Goal: Contribute content: Contribute content

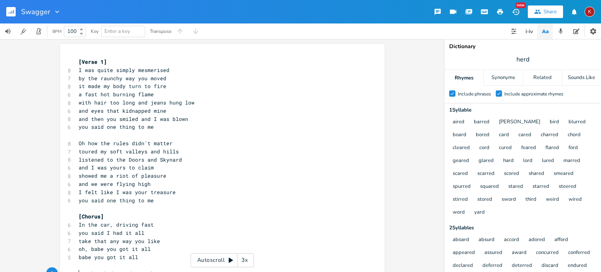
scroll to position [0, 19]
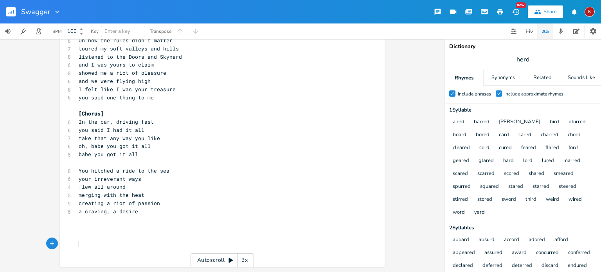
click at [87, 247] on pre "​" at bounding box center [218, 244] width 282 height 8
type textarea "she got a gun"
type textarea "stole it from her fathert"
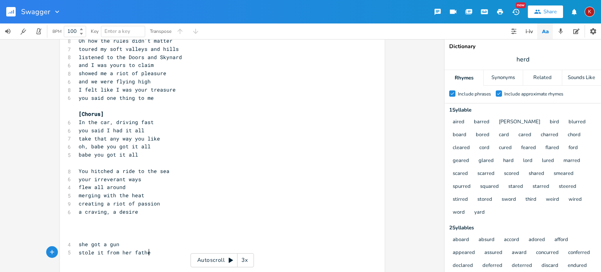
scroll to position [0, 54]
type textarea "headed west to find her"
type textarea "ran to the western state to find he"
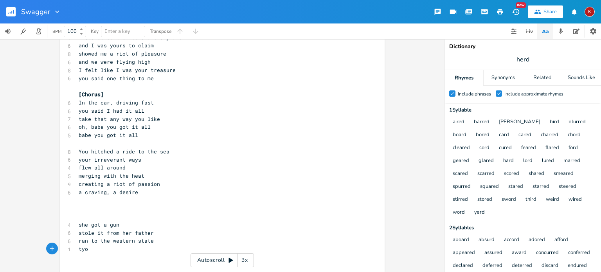
type textarea "tyo f"
type textarea "o fin dher man"
click at [92, 247] on span "to fin dher man" at bounding box center [102, 248] width 47 height 7
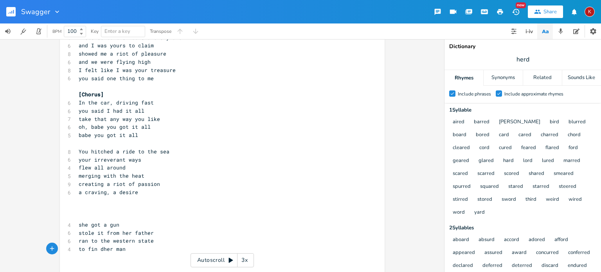
scroll to position [0, 3]
type textarea "d"
click at [82, 260] on pre "​" at bounding box center [218, 257] width 282 height 8
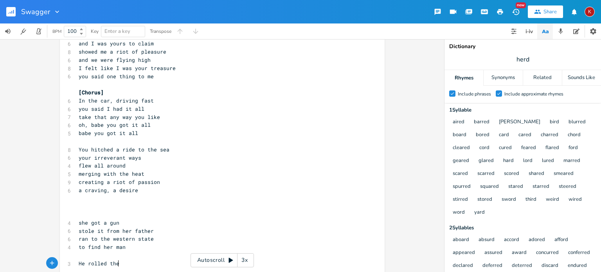
scroll to position [0, 31]
type textarea "He rolled the dice"
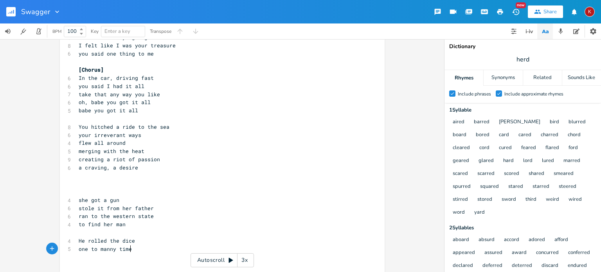
type textarea "one to manny times"
click at [104, 252] on pre "one to manny times" at bounding box center [218, 249] width 282 height 8
type textarea "a"
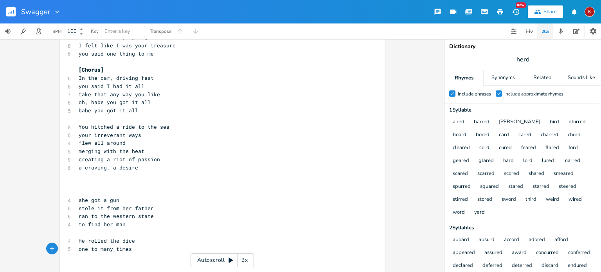
type textarea "o"
click at [92, 245] on span "one to many times" at bounding box center [105, 248] width 53 height 7
type textarea "o"
click at [81, 249] on span "one too many times" at bounding box center [107, 248] width 56 height 7
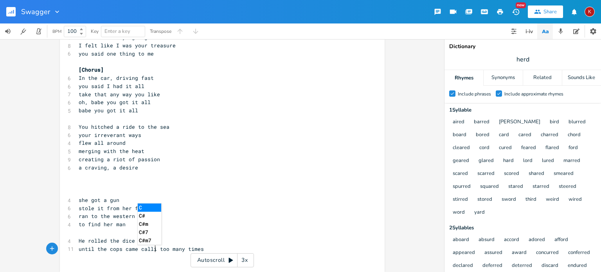
type textarea "until the cops came calling"
click at [82, 248] on span "until the cops came calling" at bounding box center [121, 248] width 84 height 7
click at [81, 261] on pre "​" at bounding box center [218, 265] width 282 height 8
type input "man"
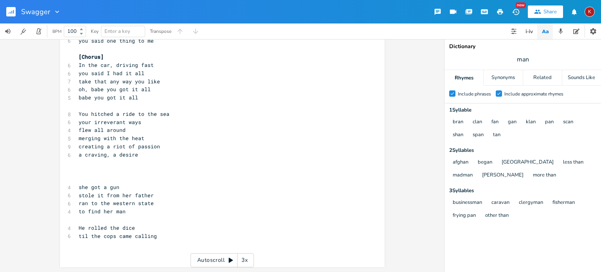
scroll to position [0, 0]
click at [156, 235] on pre "til the cops came calling" at bounding box center [218, 236] width 282 height 8
click at [163, 173] on pre "​" at bounding box center [218, 171] width 282 height 8
drag, startPoint x: 155, startPoint y: 235, endPoint x: 74, endPoint y: 235, distance: 81.3
click at [74, 235] on div "til the cops came calling x [Verse 1] 8 I was quite simply mesmerised 7 by the …" at bounding box center [222, 79] width 324 height 391
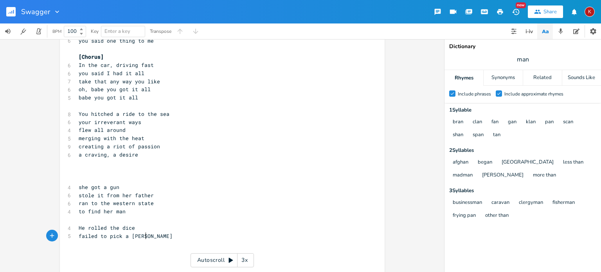
type textarea "failed to pick a winner"
click at [86, 242] on pre "​" at bounding box center [218, 244] width 282 height 8
type textarea "lied his way across"
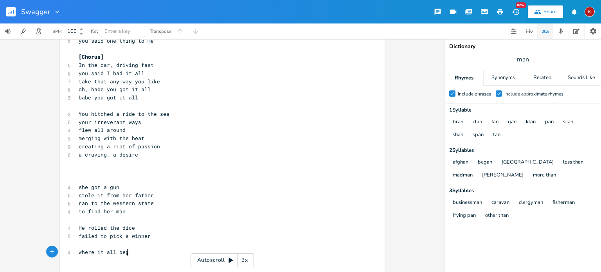
scroll to position [0, 41]
type textarea "where it all began"
click at [113, 253] on span "where it all began" at bounding box center [107, 251] width 56 height 7
click at [83, 246] on pre "​" at bounding box center [218, 244] width 282 height 8
type textarea "uni"
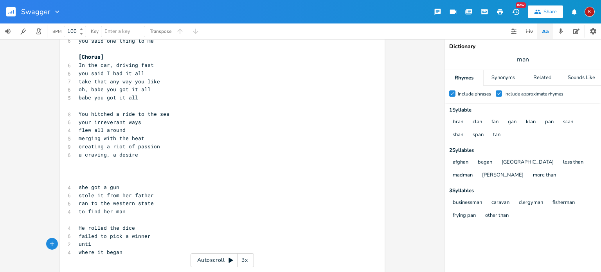
type textarea "til"
type textarea "chased him all the way"
type textarea "laid low in his home town"
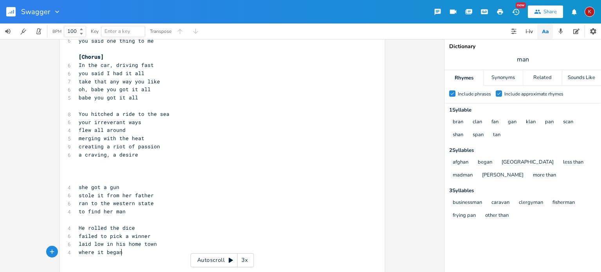
click at [122, 254] on pre "where it began" at bounding box center [218, 252] width 282 height 8
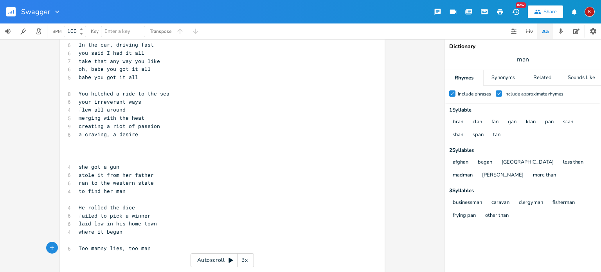
type textarea "Too mamny lies, too many"
click at [97, 247] on span "Too mamny lies, too many" at bounding box center [116, 247] width 75 height 7
click at [155, 249] on pre "Too many lies, too many" at bounding box center [218, 248] width 282 height 8
type textarea "secrets"
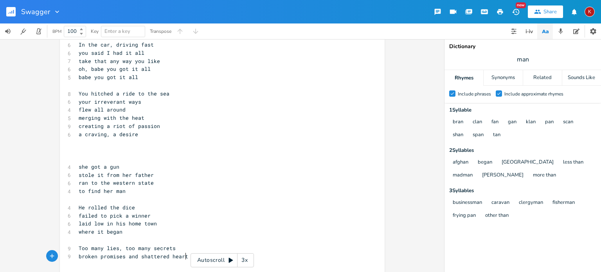
scroll to position [0, 88]
type textarea "broken promises and shattered hearts"
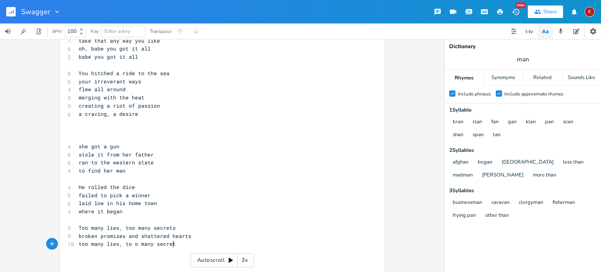
type textarea "too many lies, to o many secrets"
click at [130, 244] on span "too many lies, to o many secrets" at bounding box center [129, 243] width 100 height 7
click at [83, 255] on pre "​" at bounding box center [218, 252] width 282 height 8
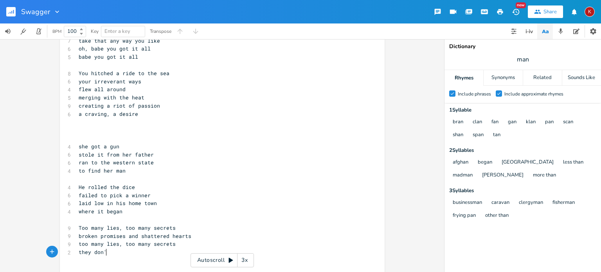
type textarea "they don't"
click at [188, 236] on pre "broken promises and shattered hearts" at bounding box center [218, 236] width 282 height 8
type textarea "they don'ty stay hidden for ever"
click at [109, 245] on span "they don'ty stay hidden for ever" at bounding box center [129, 243] width 100 height 7
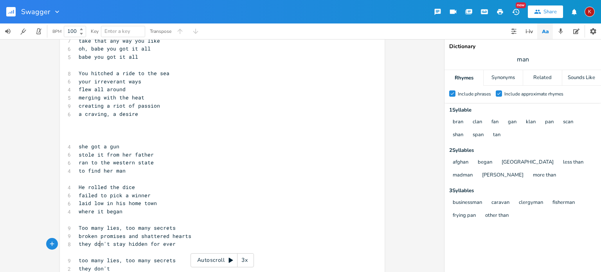
click at [97, 244] on span "they don't stay hidden for ever" at bounding box center [127, 243] width 97 height 7
type textarea "don"
click at [97, 244] on span "they don't stay hidden for ever" at bounding box center [127, 243] width 97 height 7
type textarea "don"
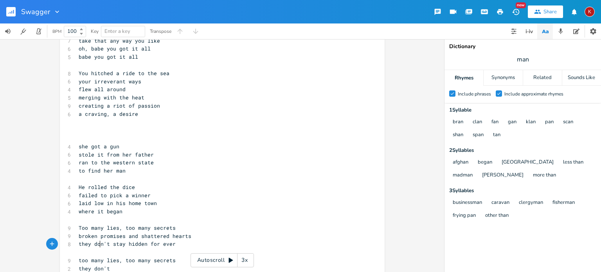
click at [97, 244] on span "they don't stay hidden for ever" at bounding box center [127, 243] width 97 height 7
click at [134, 244] on span "they don't stay hidden for ever" at bounding box center [127, 243] width 97 height 7
click at [95, 243] on span "they don't stay hidden for ever" at bounding box center [127, 243] width 97 height 7
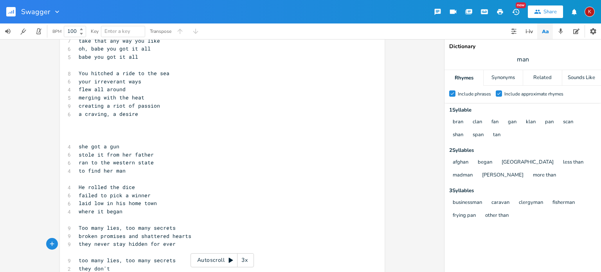
type textarea "never,"
click at [77, 256] on pre "​" at bounding box center [218, 252] width 282 height 8
click at [95, 245] on span "they never, stay hidden for ever" at bounding box center [129, 243] width 100 height 7
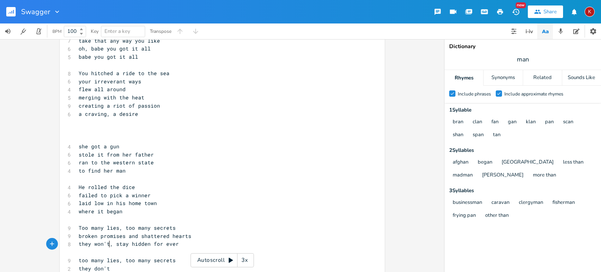
type textarea "won't"
click at [122, 245] on span "they won't stay hidden for ever" at bounding box center [127, 243] width 97 height 7
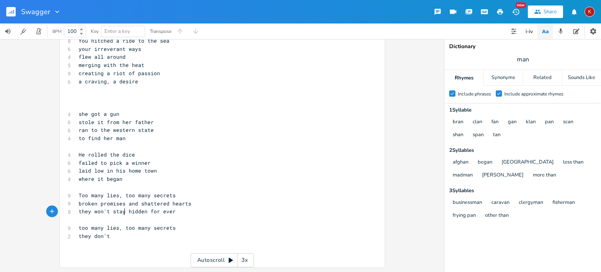
scroll to position [232, 0]
click at [99, 215] on pre "they won't stay hidden for ever" at bounding box center [218, 212] width 282 height 8
type textarea "never,"
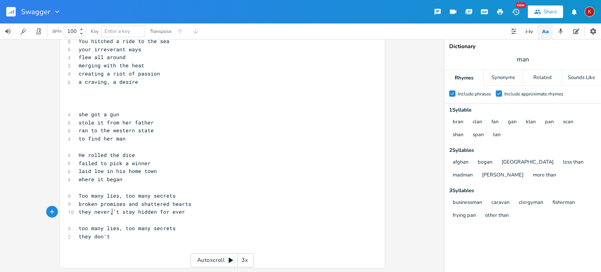
scroll to position [0, 15]
click at [166, 211] on span "they never, stay hidden for ever" at bounding box center [129, 211] width 100 height 7
type textarea "ever"
click at [166, 211] on span "they never, stay hidden for ever" at bounding box center [129, 211] width 100 height 7
click at [92, 221] on pre "​" at bounding box center [218, 220] width 282 height 8
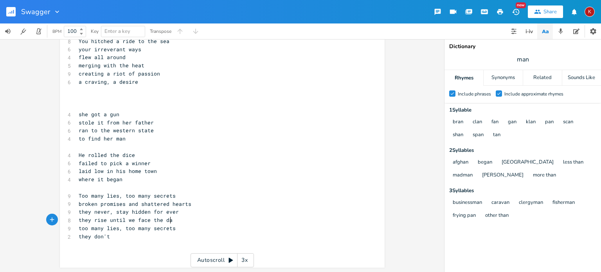
scroll to position [0, 71]
type textarea "they rise until we face the dark"
type textarea "too many lies, too many secrets they don't"
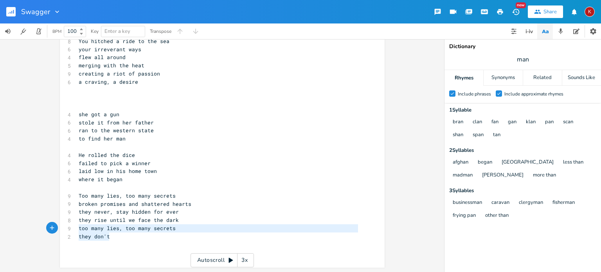
drag, startPoint x: 111, startPoint y: 238, endPoint x: 66, endPoint y: 227, distance: 46.1
click at [77, 227] on div "[Verse 1] 8 I was quite simply mesmerised 7 by the raunchy way you moved 8 it m…" at bounding box center [218, 41] width 282 height 431
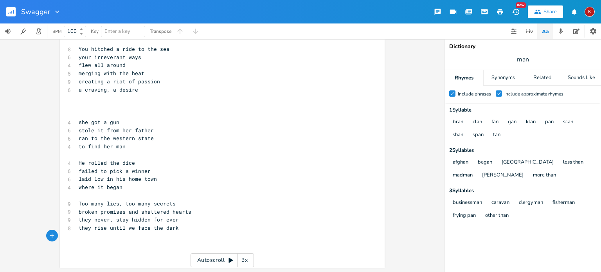
scroll to position [225, 0]
click at [98, 229] on span "they rise until we face the dark" at bounding box center [129, 227] width 100 height 7
type textarea "twist ans turn"
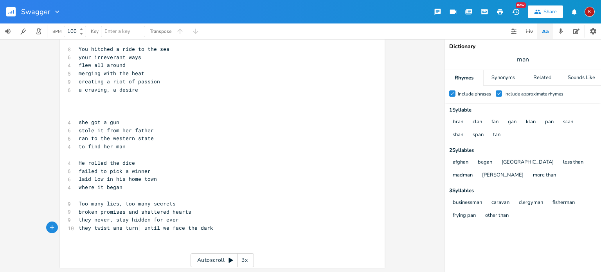
scroll to position [0, 33]
click at [116, 228] on span "they twist ans turn til we face the dark" at bounding box center [141, 227] width 125 height 7
type textarea "d"
click at [117, 228] on span "they twist and turn til we face the dark" at bounding box center [141, 227] width 125 height 7
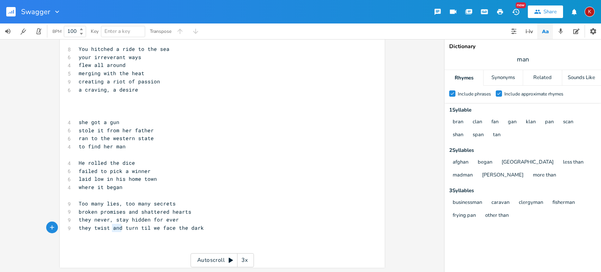
click at [117, 228] on span "they twist and turn til we face the dark" at bounding box center [141, 227] width 125 height 7
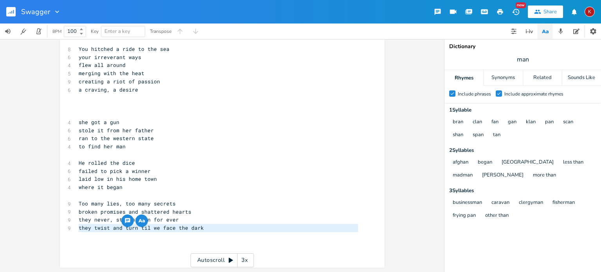
click at [117, 228] on span "they twist and turn til we face the dark" at bounding box center [141, 227] width 125 height 7
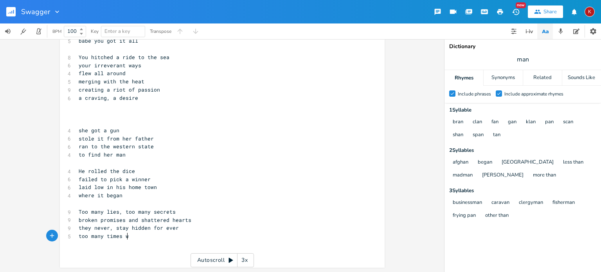
type textarea "too many times we"
type textarea "we've been apart"
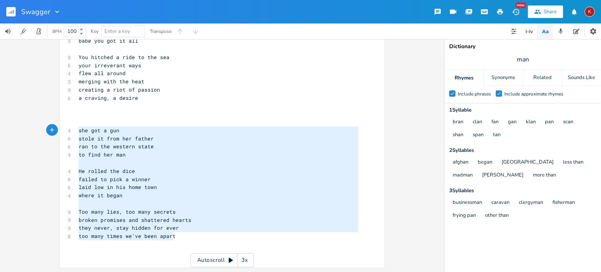
drag, startPoint x: 174, startPoint y: 235, endPoint x: 74, endPoint y: 133, distance: 142.9
click at [74, 133] on div "she got a gun stole it from her father ran to the western state to find her man…" at bounding box center [222, 48] width 324 height 440
type textarea "she got a gun stole it from her father ran to the western state to find her man…"
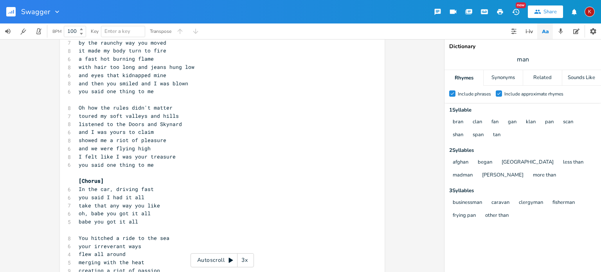
scroll to position [0, 0]
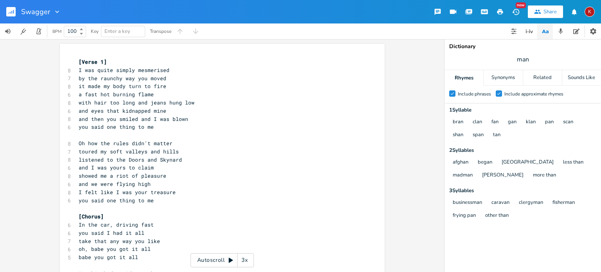
click at [95, 121] on span "and then you smiled and I was blown" at bounding box center [133, 118] width 109 height 7
type textarea "when"
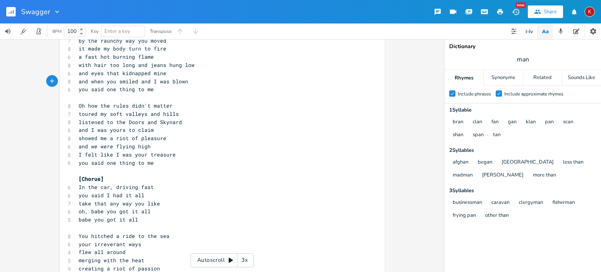
scroll to position [39, 0]
click at [114, 122] on span "listened to the Doors and Skynard" at bounding box center [130, 120] width 103 height 7
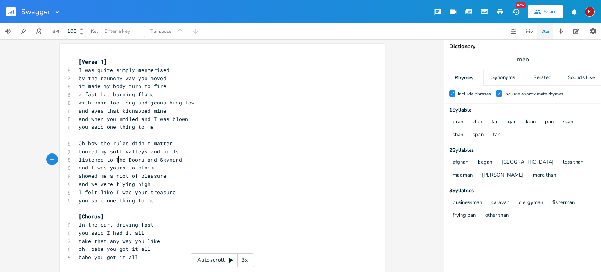
scroll to position [0, 0]
type textarea "T"
click at [12, 11] on rect "button" at bounding box center [10, 11] width 9 height 9
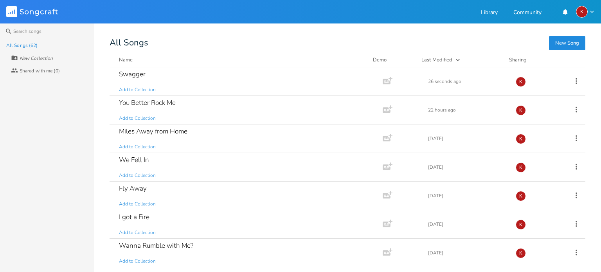
click at [563, 43] on button "New Song" at bounding box center [567, 43] width 36 height 14
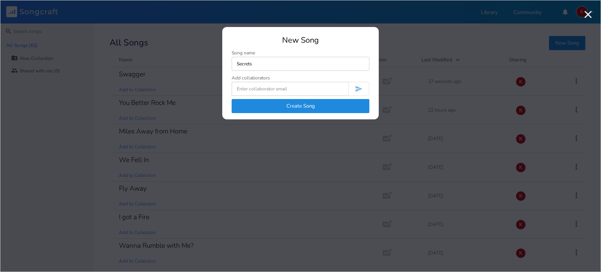
type input "Secrets"
click at [301, 102] on button "Create Song" at bounding box center [300, 106] width 138 height 14
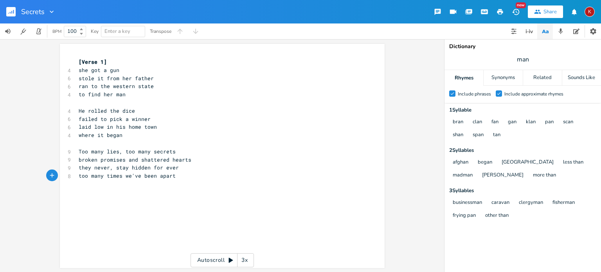
click at [79, 70] on span "she got a gun" at bounding box center [99, 69] width 41 height 7
type textarea "S"
click at [172, 176] on pre "too many times we've been apart" at bounding box center [218, 176] width 282 height 8
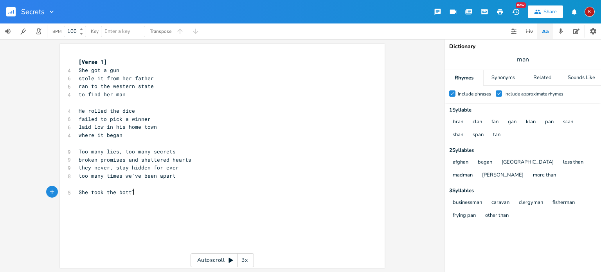
type textarea "She took the bottle"
type textarea "made it her new frie3nd"
click at [138, 200] on span "made it her new frie3nd" at bounding box center [115, 200] width 72 height 7
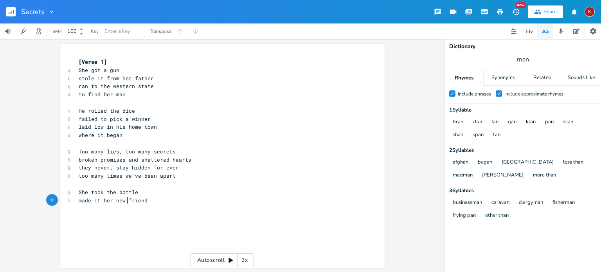
click at [125, 200] on span "made it her new friend" at bounding box center [113, 200] width 69 height 7
type textarea "best"
click at [162, 203] on pre "made it her new best friend" at bounding box center [218, 200] width 282 height 8
type textarea "wound up in the gutter"
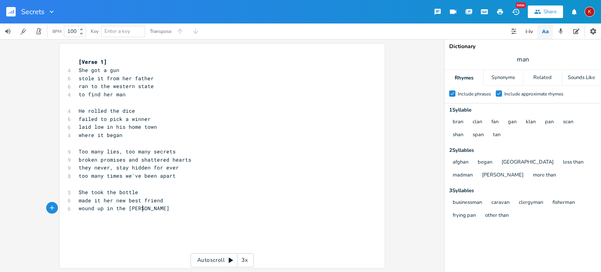
scroll to position [0, 53]
click at [87, 201] on span "made it her new best friend" at bounding box center [121, 200] width 84 height 7
type textarea "drank it like a sailor"
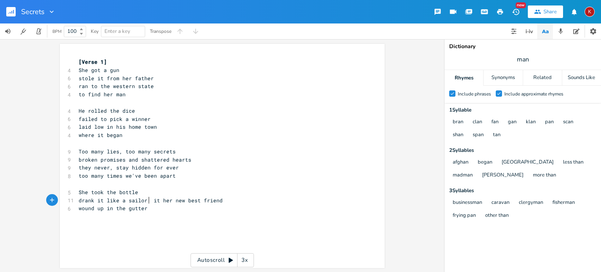
scroll to position [0, 46]
click at [83, 211] on span "wound up in the gutter" at bounding box center [113, 207] width 69 height 7
click at [115, 210] on span "wound up in the gutter" at bounding box center [113, 207] width 69 height 7
type textarea "an alley"
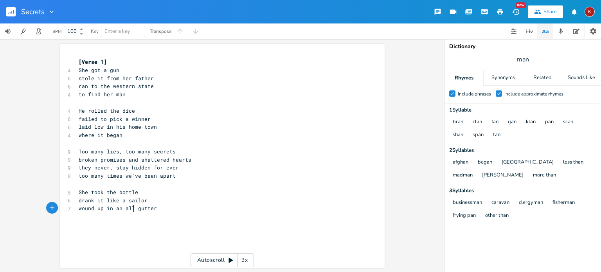
scroll to position [0, 18]
type textarea "He"
click at [84, 215] on pre "​" at bounding box center [218, 216] width 282 height 8
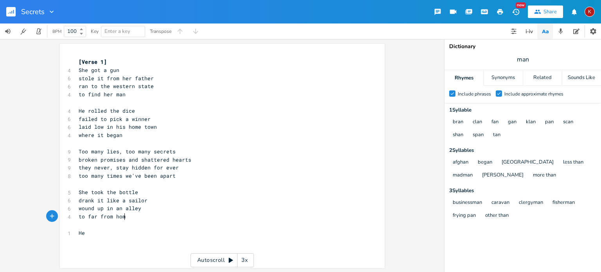
type textarea "to far from home"
click at [80, 217] on span "to far from home" at bounding box center [104, 216] width 50 height 7
type textarea "o"
click at [84, 235] on span "He" at bounding box center [82, 232] width 6 height 7
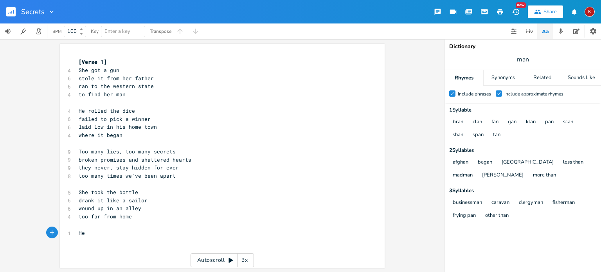
scroll to position [0, 2]
click at [122, 191] on span "She took the bottle" at bounding box center [108, 191] width 59 height 7
type textarea "gin"
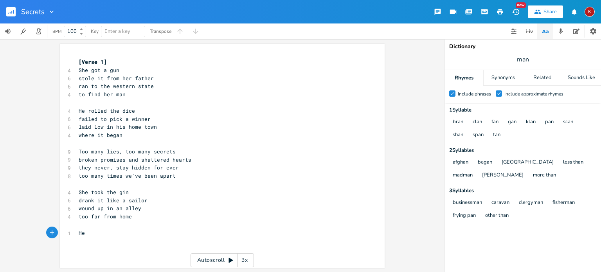
click at [91, 231] on pre "He" at bounding box center [218, 233] width 282 height 8
type textarea "played his hand"
type textarea "with other women"
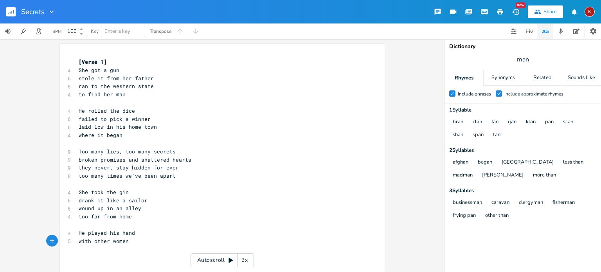
click at [91, 241] on span "with other women" at bounding box center [104, 240] width 50 height 7
type textarea "a"
click at [84, 233] on span "He played his hand" at bounding box center [107, 232] width 56 height 7
click at [84, 233] on span "He" at bounding box center [82, 232] width 6 height 7
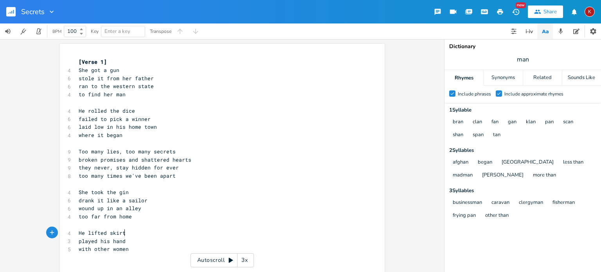
scroll to position [0, 25]
type textarea "lifted skirts"
type textarea "his hand"
drag, startPoint x: 97, startPoint y: 240, endPoint x: 163, endPoint y: 241, distance: 66.1
click at [163, 241] on pre "played his hand" at bounding box center [218, 241] width 282 height 8
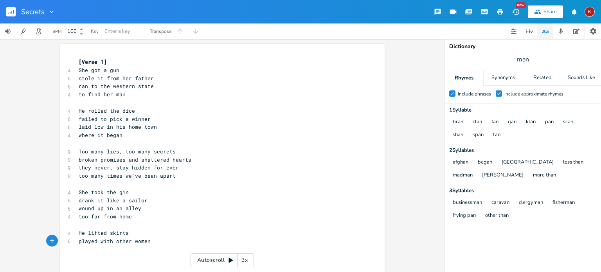
click at [147, 242] on pre "played with other women" at bounding box center [218, 241] width 282 height 8
type textarea "she kicked him out"
type textarea "and left him all alone"
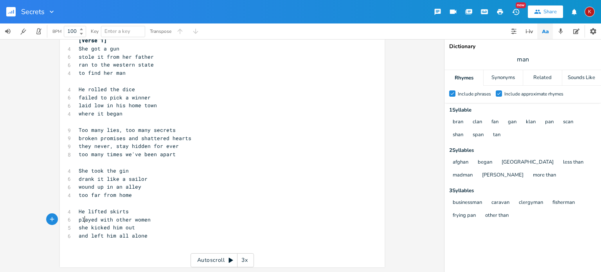
click at [83, 222] on span "played with other women" at bounding box center [115, 219] width 72 height 7
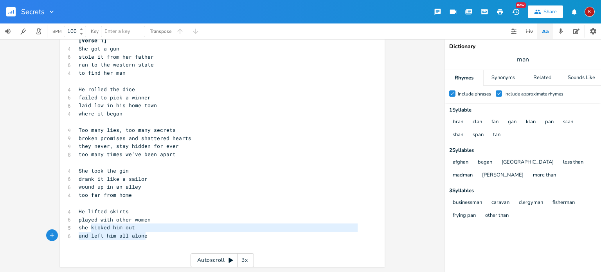
drag, startPoint x: 88, startPoint y: 228, endPoint x: 161, endPoint y: 234, distance: 73.7
click at [161, 234] on div "[Verse 1] 4 She got a gun 6 stole it from her father [DEMOGRAPHIC_DATA] ran to …" at bounding box center [218, 146] width 282 height 220
type textarea "kicked him out and left him all alone"
click at [145, 231] on div "button" at bounding box center [151, 228] width 13 height 13
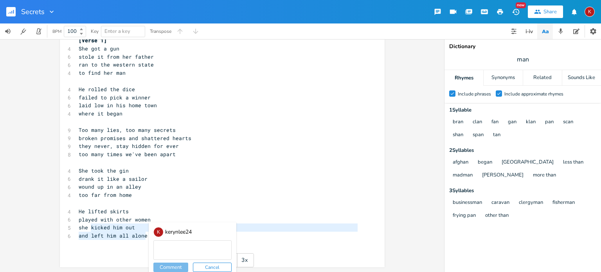
click at [135, 225] on pre "she kicked him out" at bounding box center [218, 227] width 282 height 8
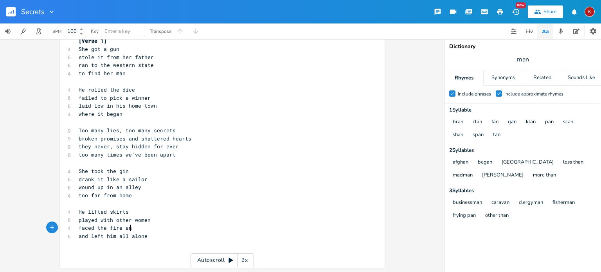
scroll to position [0, 40]
type textarea "faced the fire and"
click at [88, 237] on span "and left him all alone" at bounding box center [113, 235] width 69 height 7
click at [109, 236] on span "left him all alone" at bounding box center [107, 235] width 56 height 7
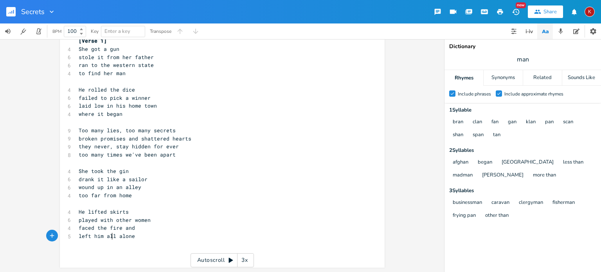
type textarea "all"
click at [109, 236] on span "left him all alone" at bounding box center [107, 235] width 56 height 7
click at [133, 229] on span "faced the fire and" at bounding box center [107, 227] width 56 height 7
click at [100, 228] on span "faced the fire and" at bounding box center [107, 227] width 56 height 7
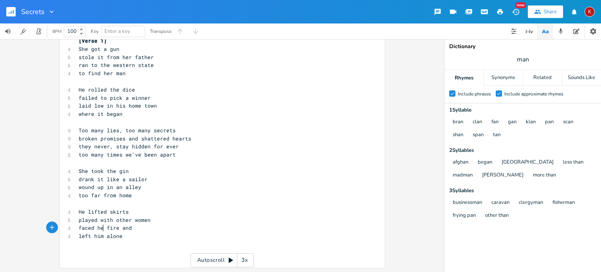
type textarea "her"
click at [120, 229] on span "faced her fire and" at bounding box center [107, 227] width 56 height 7
type textarea "y"
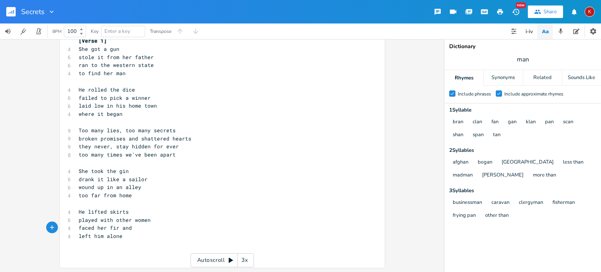
type textarea "y"
type textarea "ery wrath"
click at [82, 237] on span "left him alone" at bounding box center [101, 235] width 44 height 7
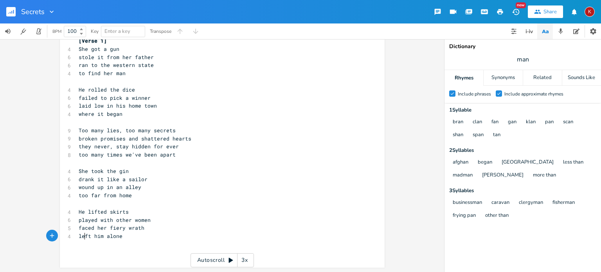
click at [82, 237] on span "left him alone" at bounding box center [101, 235] width 44 height 7
type textarea "got kleft"
type textarea "left"
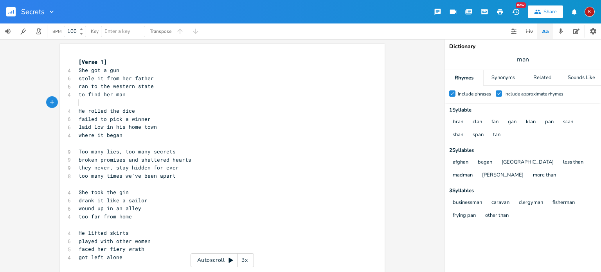
click at [92, 103] on pre "​" at bounding box center [218, 103] width 282 height 8
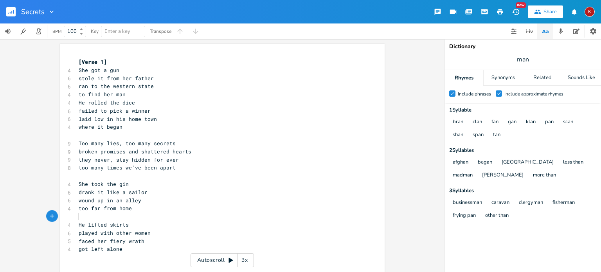
click at [81, 218] on pre "​" at bounding box center [218, 216] width 282 height 8
click at [88, 138] on pre "​" at bounding box center [218, 135] width 282 height 8
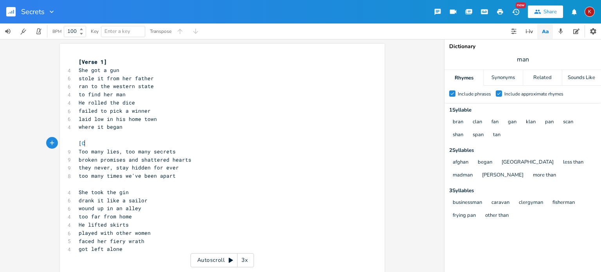
type textarea "[Co"
type textarea "horus]"
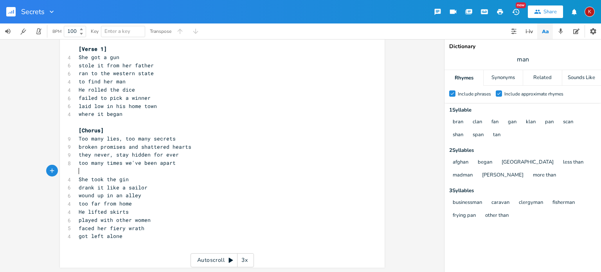
click at [84, 174] on pre "​" at bounding box center [218, 171] width 282 height 8
type textarea "[Verse 2]"
click at [84, 174] on pre "​" at bounding box center [218, 171] width 282 height 8
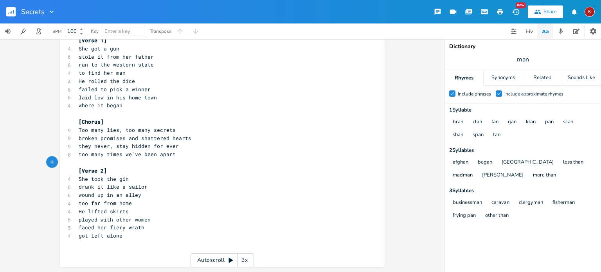
click at [134, 204] on pre "too far from home" at bounding box center [218, 203] width 282 height 8
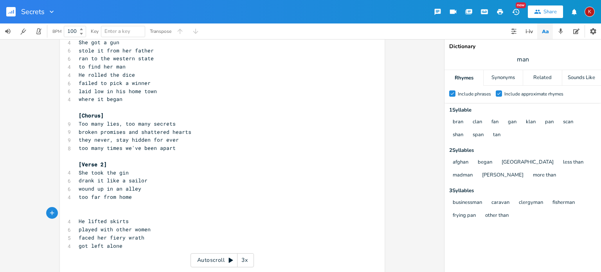
scroll to position [38, 0]
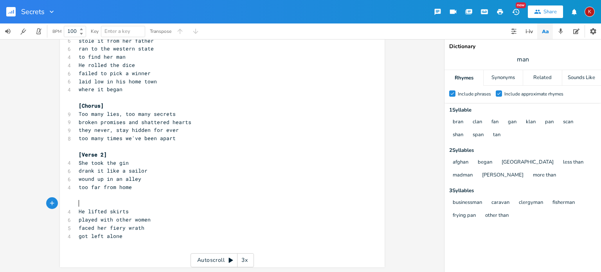
click at [85, 221] on span "played with other women" at bounding box center [115, 219] width 72 height 7
type textarea "one time too many"
click at [79, 219] on span "one time too many" at bounding box center [105, 219] width 53 height 7
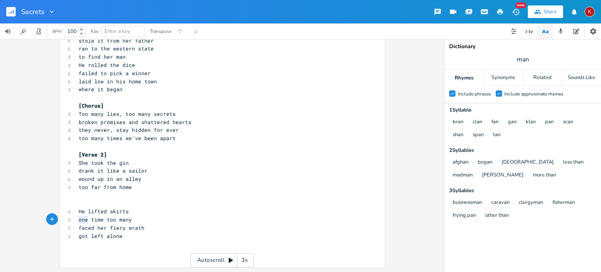
click at [79, 219] on span "one time too many" at bounding box center [105, 219] width 53 height 7
type textarea "got hit with the"
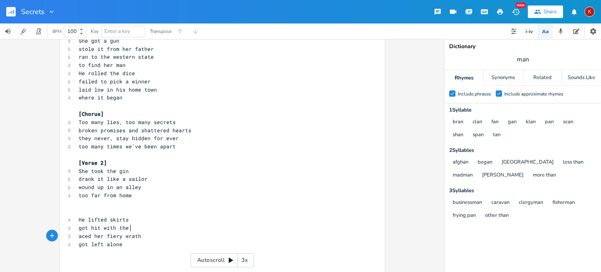
click at [130, 231] on pre "got hit with the" at bounding box center [218, 228] width 282 height 8
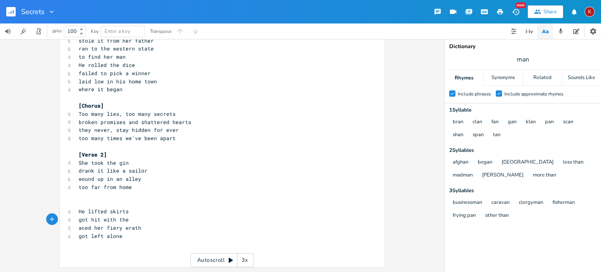
click at [80, 237] on span "got left alone" at bounding box center [101, 235] width 44 height 7
type textarea "end"
type textarea "winds up"
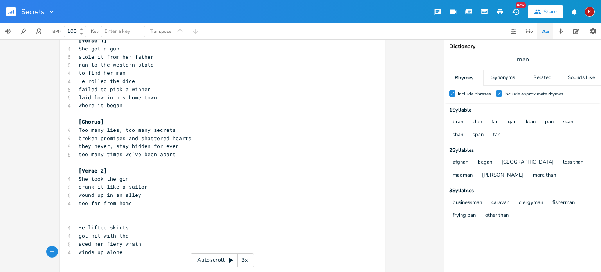
scroll to position [38, 0]
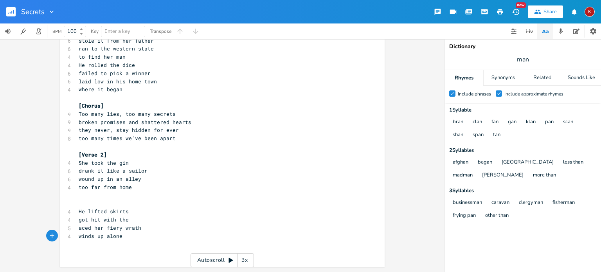
click at [88, 221] on span "got hit with the" at bounding box center [104, 219] width 50 height 7
click at [91, 221] on span "got hit with the" at bounding box center [104, 219] width 50 height 7
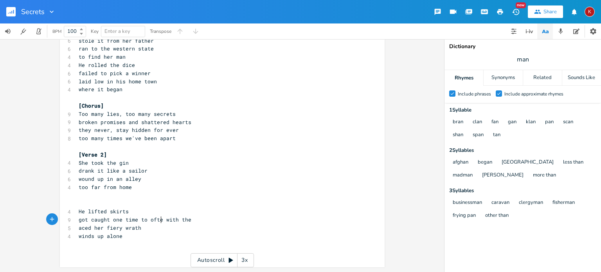
type textarea "caught one time to often"
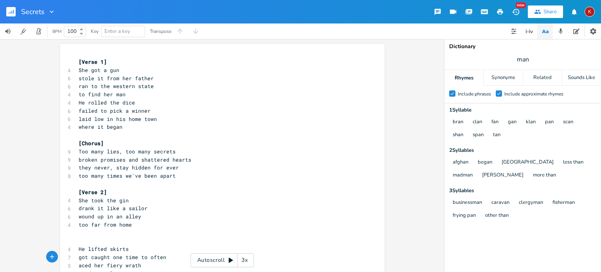
scroll to position [38, 0]
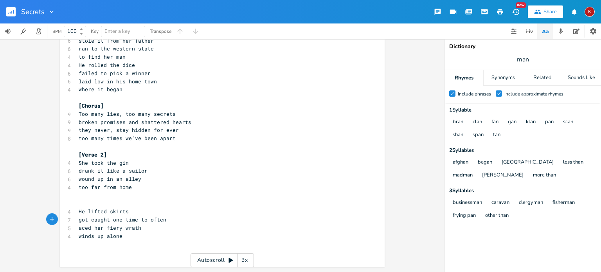
click at [140, 222] on span "got caught one time to often" at bounding box center [123, 219] width 88 height 7
type textarea "o"
click at [155, 222] on span "got caught one time too often" at bounding box center [124, 219] width 91 height 7
type textarea "often"
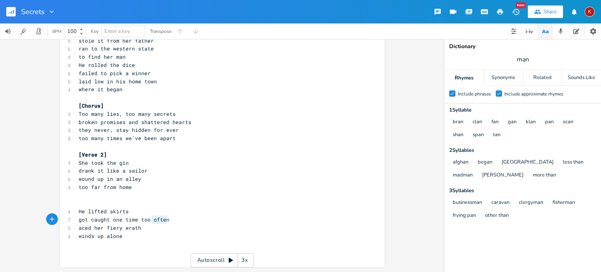
click at [155, 222] on span "got caught one time too often" at bounding box center [124, 219] width 91 height 7
type textarea "time and again"
click at [79, 229] on span "aced her fiery wrath" at bounding box center [110, 227] width 63 height 7
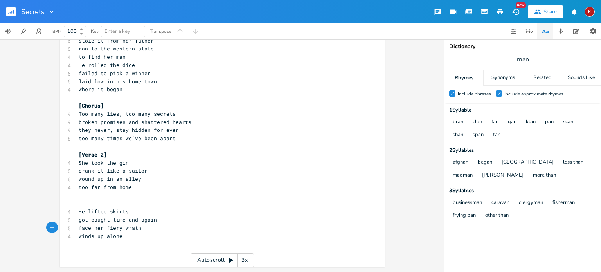
type textarea "faced"
click at [98, 228] on span "faced her fiery wrath" at bounding box center [112, 227] width 66 height 7
type textarea "a"
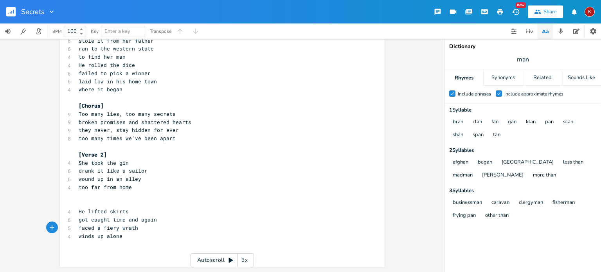
scroll to position [0, 3]
click at [155, 211] on pre "He lifted skirts" at bounding box center [218, 211] width 282 height 8
click at [143, 226] on pre "faced a fiery wrath" at bounding box center [218, 228] width 282 height 8
click at [95, 228] on span "faced a fiery wrath" at bounding box center [108, 227] width 59 height 7
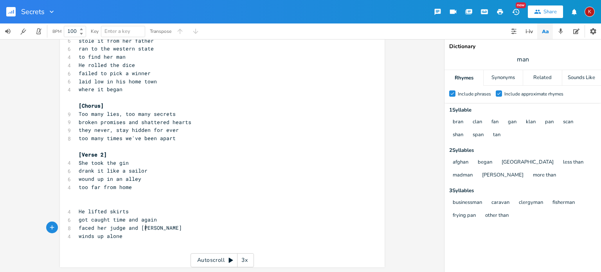
type textarea "her judge and jury"
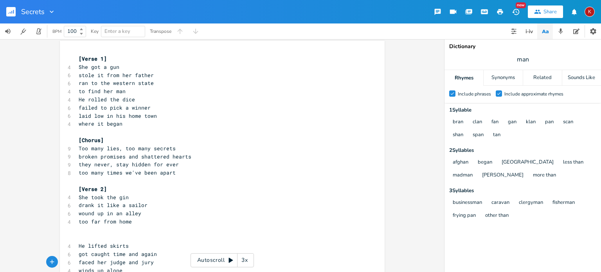
scroll to position [38, 0]
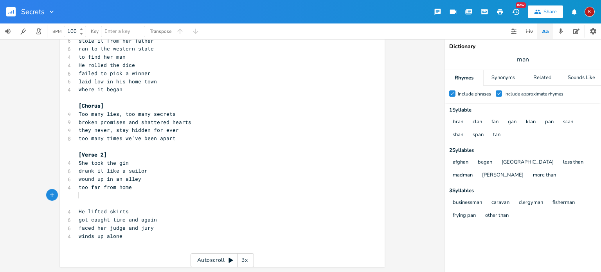
click at [81, 194] on pre "​" at bounding box center [218, 195] width 282 height 8
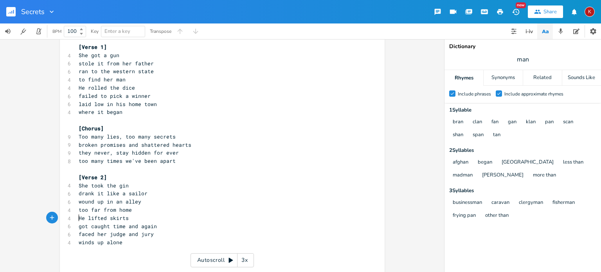
scroll to position [22, 0]
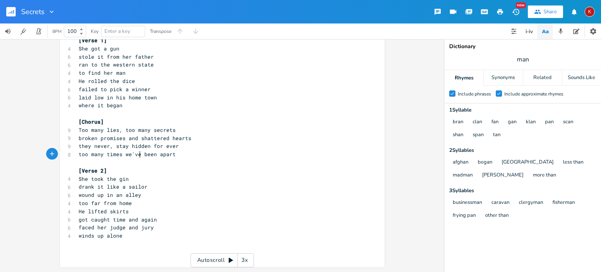
click at [136, 154] on span "too many times we've been apart" at bounding box center [127, 154] width 97 height 7
type textarea "hey always tear you apart"
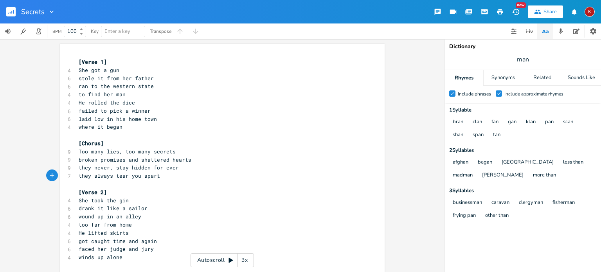
scroll to position [22, 0]
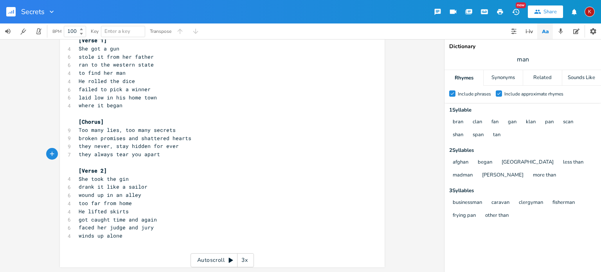
click at [83, 235] on span "winds up alone" at bounding box center [101, 235] width 44 height 7
type textarea "wound"
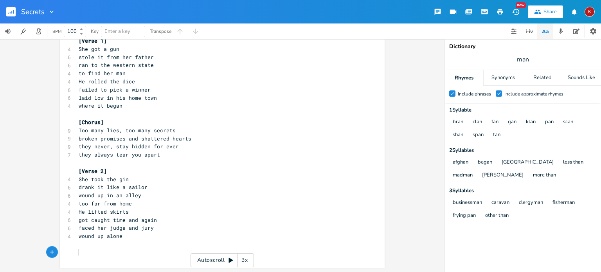
click at [80, 252] on pre "​" at bounding box center [218, 252] width 282 height 8
type textarea "[Chorus]"
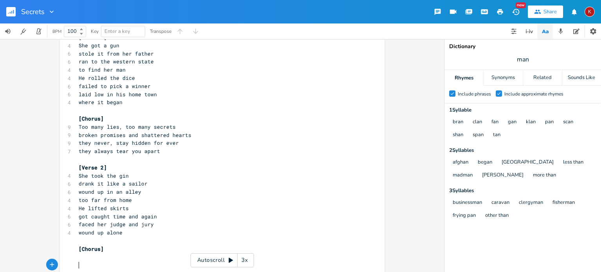
scroll to position [27, 0]
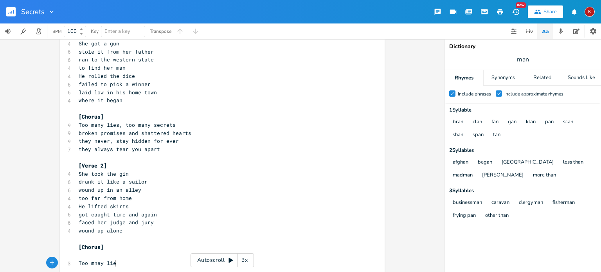
type textarea "Too mnay lies"
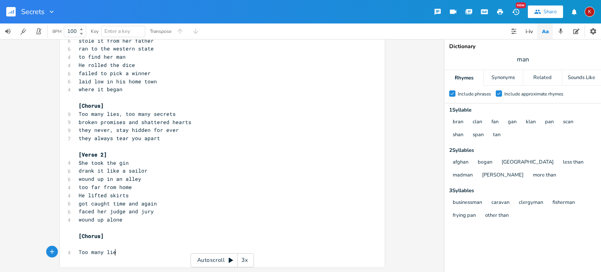
scroll to position [0, 17]
type textarea "any lies, too many secrets"
click at [177, 251] on pre "Too many lies, too many secrets" at bounding box center [218, 252] width 282 height 8
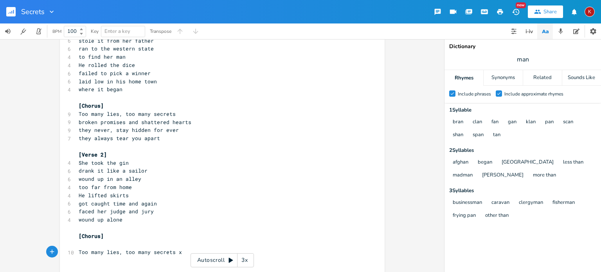
type textarea "x3"
type textarea "They always tear you apart"
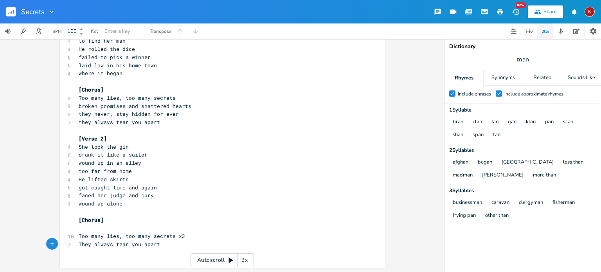
click at [91, 245] on span "They always tear you apart" at bounding box center [119, 243] width 81 height 7
type textarea "will"
click at [91, 124] on span "they always tear you apart" at bounding box center [119, 121] width 81 height 7
type textarea "will"
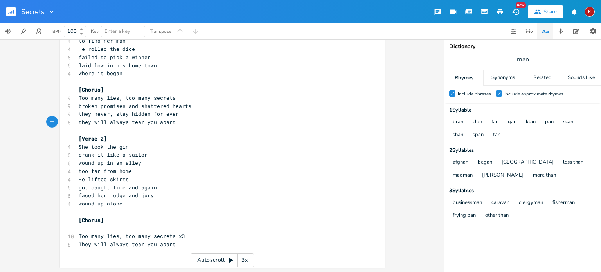
click at [499, 10] on icon "button" at bounding box center [500, 11] width 6 height 5
